Goal: Find specific page/section: Find specific page/section

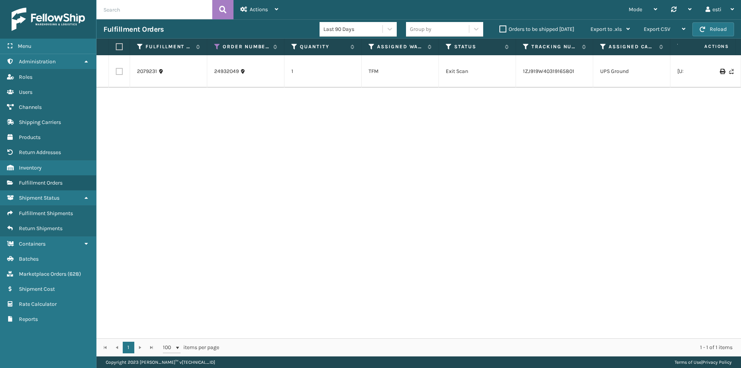
click at [156, 14] on input "text" at bounding box center [154, 9] width 116 height 19
click at [47, 167] on link "Inventory" at bounding box center [48, 167] width 96 height 15
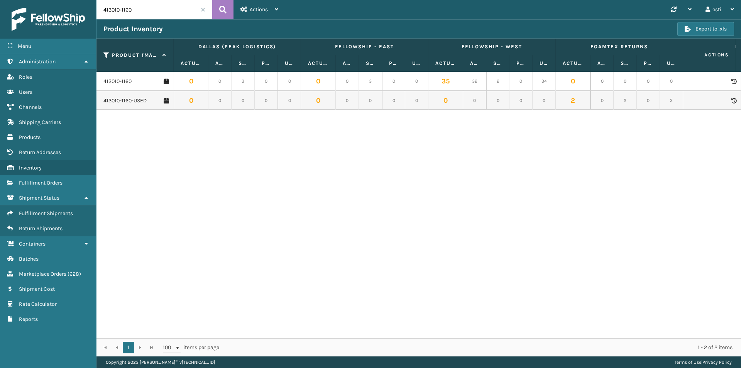
click at [148, 8] on input "413010-1160" at bounding box center [154, 9] width 116 height 19
drag, startPoint x: 155, startPoint y: 11, endPoint x: 100, endPoint y: 11, distance: 54.8
click at [100, 11] on input "413010-1160" at bounding box center [154, 9] width 116 height 19
type input "410167-1110"
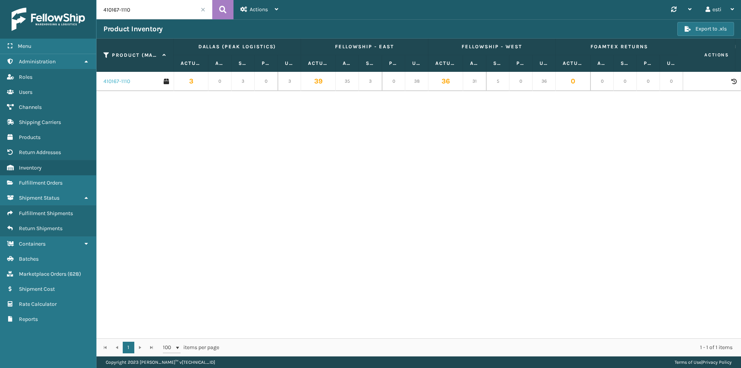
click at [125, 79] on link "410167-1110" at bounding box center [116, 82] width 27 height 8
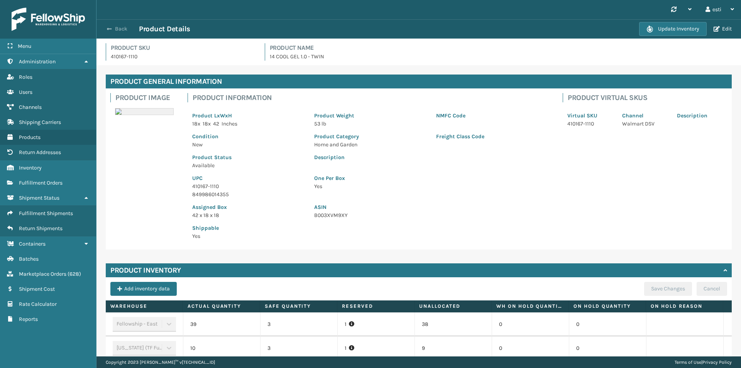
click at [109, 27] on span "button" at bounding box center [109, 28] width 5 height 5
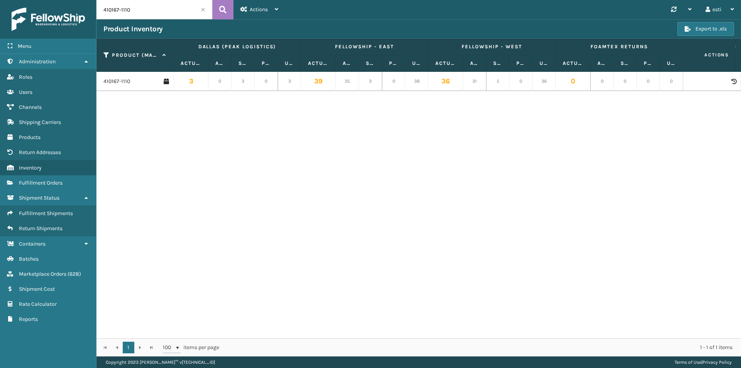
click at [127, 11] on input "410167-1110" at bounding box center [154, 9] width 116 height 19
click at [221, 11] on icon at bounding box center [222, 10] width 7 height 12
click at [150, 12] on input "410167-1120" at bounding box center [154, 9] width 116 height 19
drag, startPoint x: 125, startPoint y: 10, endPoint x: 134, endPoint y: 11, distance: 9.3
click at [134, 11] on input "410167-1120" at bounding box center [154, 9] width 116 height 19
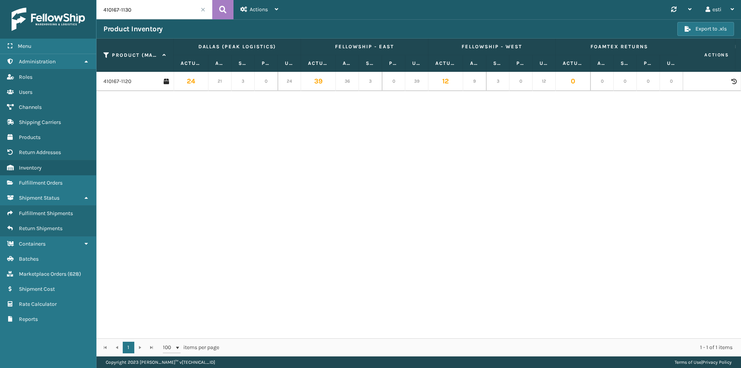
type input "410167-1130"
click at [130, 78] on link "410167-1130" at bounding box center [117, 82] width 28 height 8
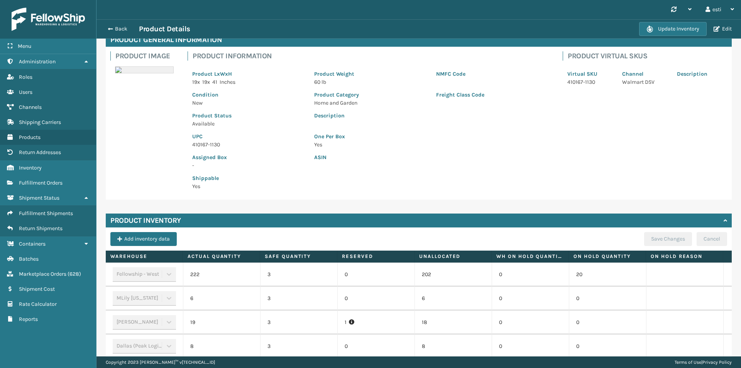
scroll to position [154, 0]
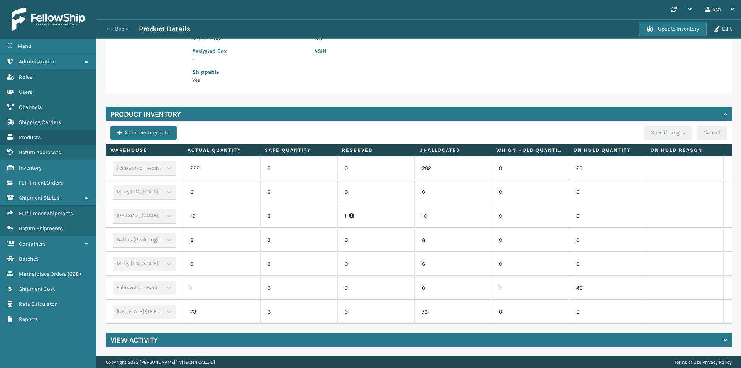
click at [110, 29] on span "button" at bounding box center [109, 28] width 5 height 5
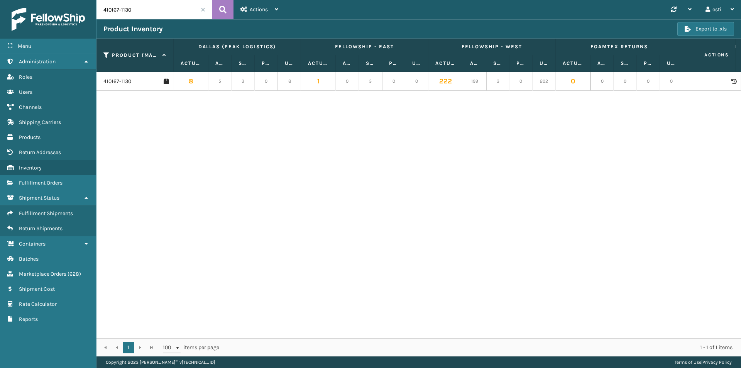
drag, startPoint x: 125, startPoint y: 12, endPoint x: 138, endPoint y: 12, distance: 13.9
click at [138, 12] on input "410167-1130" at bounding box center [154, 9] width 116 height 19
type input "410167-1150"
click at [114, 78] on link "410167-1150" at bounding box center [117, 82] width 28 height 8
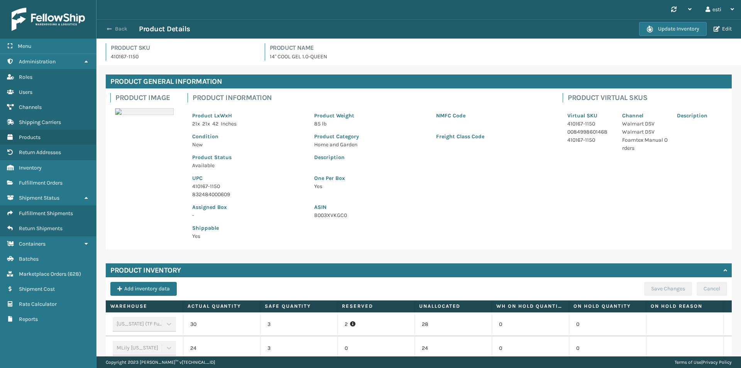
drag, startPoint x: 110, startPoint y: 30, endPoint x: 117, endPoint y: 30, distance: 6.9
click at [110, 30] on span "button" at bounding box center [109, 28] width 5 height 5
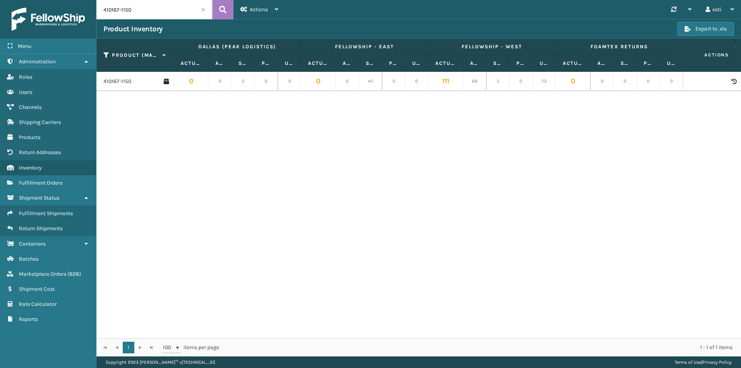
click at [489, 22] on div "Product Inventory Export to .xls" at bounding box center [418, 28] width 644 height 19
